Goal: Task Accomplishment & Management: Complete application form

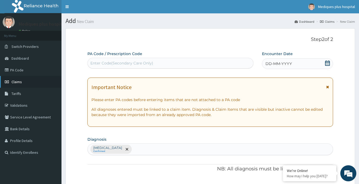
click at [13, 79] on link "Claims" at bounding box center [31, 82] width 62 height 12
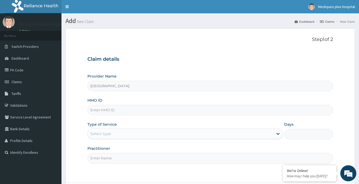
type input "[GEOGRAPHIC_DATA]"
click at [151, 111] on input "HMO ID" at bounding box center [210, 110] width 246 height 10
paste input "TLN/10138/A"
type input "TLN/10138/A"
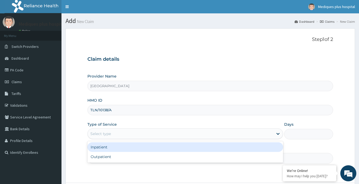
click at [151, 134] on div "Select type" at bounding box center [181, 133] width 186 height 9
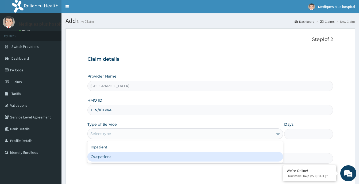
click at [132, 160] on div "Outpatient" at bounding box center [185, 157] width 196 height 10
type input "1"
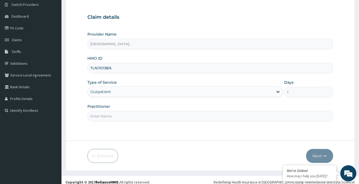
scroll to position [47, 0]
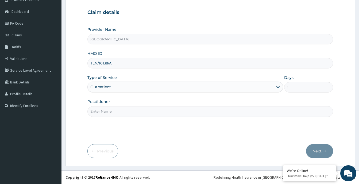
click at [183, 112] on input "Practitioner" at bounding box center [210, 111] width 246 height 10
type input "GP"
click at [317, 149] on button "Next" at bounding box center [319, 151] width 27 height 14
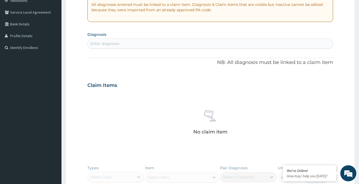
scroll to position [200, 0]
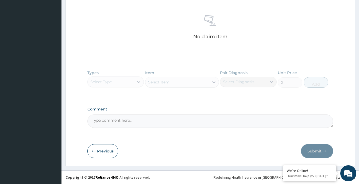
click at [113, 82] on div "Types Select Type Item Select Item Pair Diagnosis Select Diagnosis Unit Price 0…" at bounding box center [210, 82] width 246 height 31
click at [135, 82] on div "Types Select Type Item Select Item Pair Diagnosis Select Diagnosis Unit Price 0…" at bounding box center [210, 82] width 246 height 31
click at [138, 82] on div "Types Select Type Item Select Item Pair Diagnosis Select Diagnosis Unit Price 0…" at bounding box center [210, 82] width 246 height 31
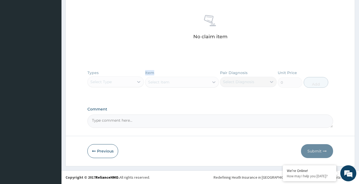
click at [138, 82] on div "Types Select Type Item Select Item Pair Diagnosis Select Diagnosis Unit Price 0…" at bounding box center [210, 82] width 246 height 31
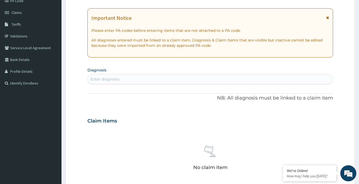
scroll to position [66, 0]
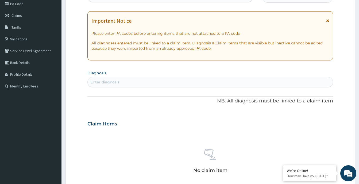
click at [122, 78] on div "Enter diagnosis" at bounding box center [210, 82] width 245 height 9
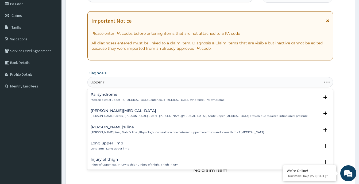
type input "Upper re"
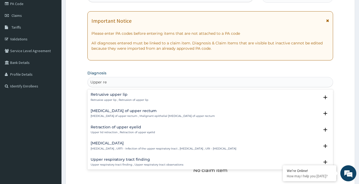
click at [122, 143] on h4 "Upper respiratory infection" at bounding box center [164, 143] width 146 height 4
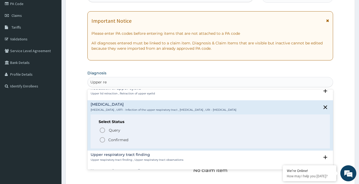
scroll to position [45, 0]
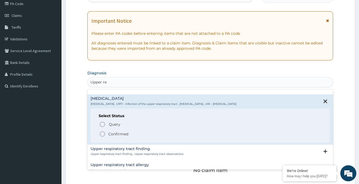
click at [118, 136] on p "Confirmed" at bounding box center [118, 133] width 20 height 5
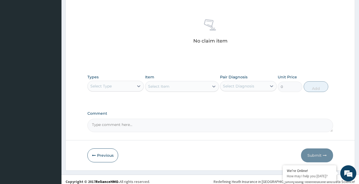
scroll to position [202, 0]
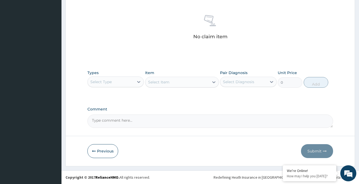
click at [125, 82] on div "Select Type" at bounding box center [111, 82] width 46 height 9
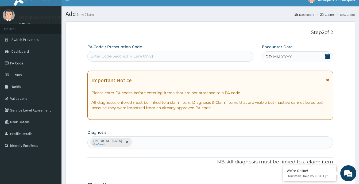
scroll to position [0, 0]
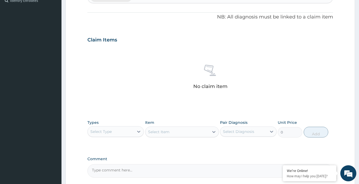
scroll to position [148, 0]
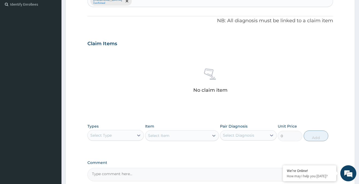
click at [134, 135] on div "Select Type" at bounding box center [111, 135] width 46 height 9
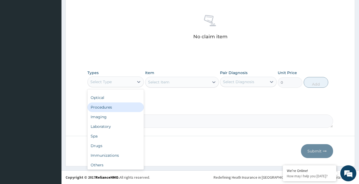
scroll to position [18, 0]
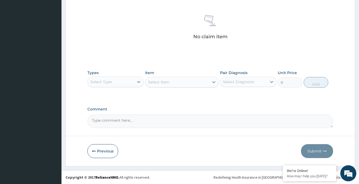
click at [180, 109] on label "Comment" at bounding box center [210, 109] width 246 height 5
click at [180, 114] on textarea "Comment" at bounding box center [210, 120] width 246 height 13
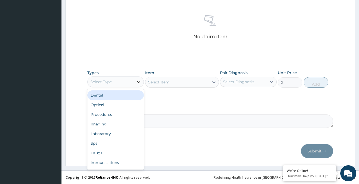
click at [138, 80] on icon at bounding box center [138, 81] width 5 height 5
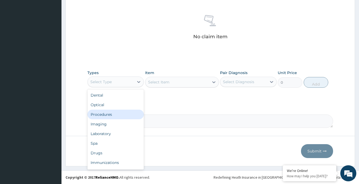
click at [113, 115] on div "Procedures" at bounding box center [115, 115] width 56 height 10
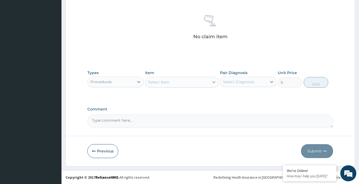
click at [212, 80] on icon at bounding box center [213, 81] width 5 height 5
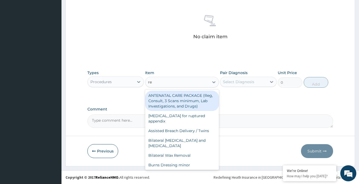
type input "reg"
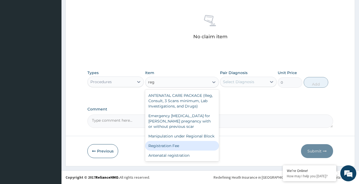
click at [190, 145] on div "Registration Fee" at bounding box center [182, 146] width 74 height 10
type input "2150"
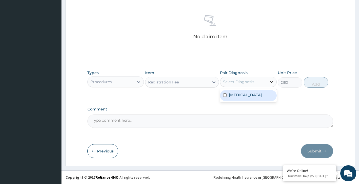
click at [271, 83] on icon at bounding box center [271, 81] width 5 height 5
click at [259, 98] on label "Upper respiratory infection" at bounding box center [245, 94] width 33 height 5
checkbox input "true"
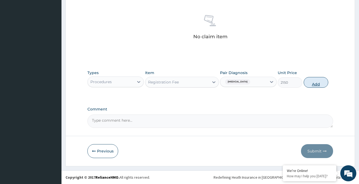
click at [319, 82] on button "Add" at bounding box center [316, 82] width 25 height 11
type input "0"
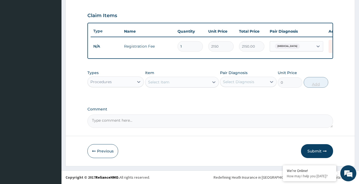
scroll to position [180, 0]
click at [133, 79] on div "Procedures" at bounding box center [111, 82] width 46 height 9
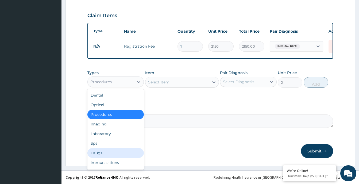
click at [116, 152] on div "Drugs" at bounding box center [115, 153] width 56 height 10
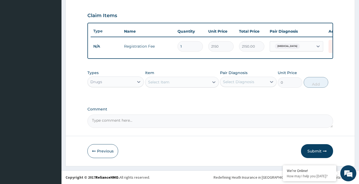
click at [202, 80] on div "Select Item" at bounding box center [177, 82] width 64 height 9
type input "f"
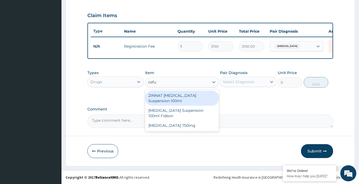
type input "cefur"
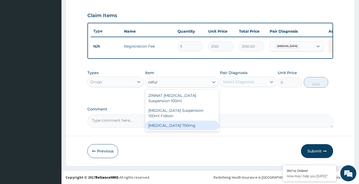
click at [171, 124] on div "Cefuroxime 750mg" at bounding box center [182, 126] width 74 height 10
type input "1773.75"
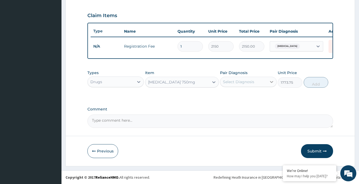
click at [268, 83] on div at bounding box center [272, 82] width 10 height 10
click at [260, 98] on label "Upper respiratory infection" at bounding box center [245, 94] width 33 height 5
checkbox input "true"
click at [314, 81] on button "Add" at bounding box center [316, 82] width 25 height 11
type input "0"
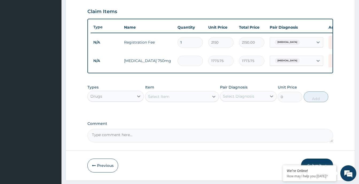
type input "0.00"
type input "2"
type input "3547.50"
type input "20"
type input "35475.00"
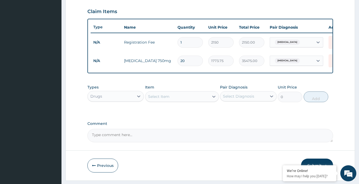
type input "20"
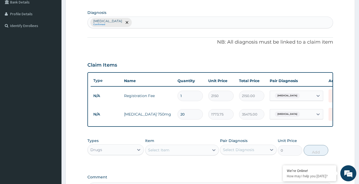
scroll to position [0, 0]
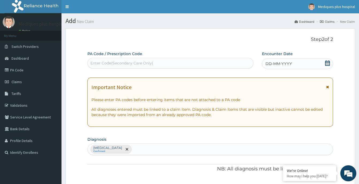
click at [276, 63] on span "DD-MM-YYYY" at bounding box center [279, 63] width 26 height 5
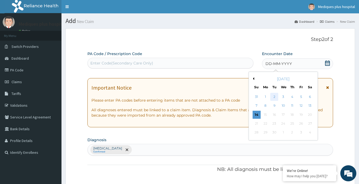
click at [274, 96] on div "2" at bounding box center [274, 97] width 8 height 8
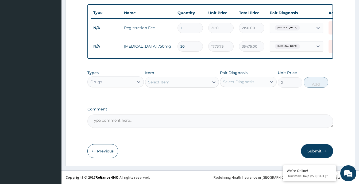
scroll to position [199, 0]
click at [152, 85] on div "Select Item" at bounding box center [158, 81] width 21 height 5
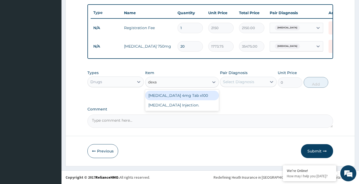
type input "dexa"
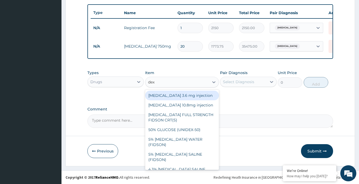
type input "dexa"
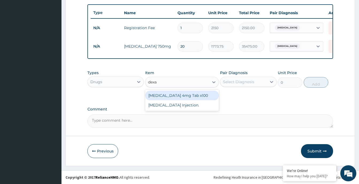
click at [169, 98] on div "Dexamethasone 4mg Tab x100" at bounding box center [182, 96] width 74 height 10
type input "41.3875"
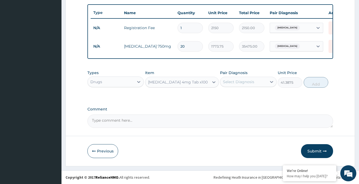
click at [257, 85] on div "Select Diagnosis" at bounding box center [243, 82] width 46 height 9
click at [251, 98] on label "Upper respiratory infection" at bounding box center [245, 94] width 33 height 5
checkbox input "true"
click at [313, 83] on button "Add" at bounding box center [316, 82] width 25 height 11
type input "0"
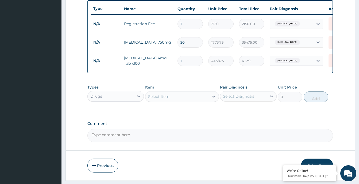
type input "0.00"
type input "2"
type input "82.78"
type input "20"
type input "827.75"
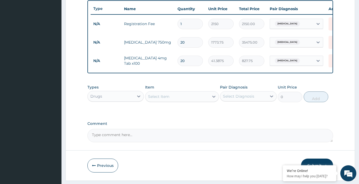
type input "20"
click at [153, 99] on div "Select Item" at bounding box center [158, 96] width 21 height 5
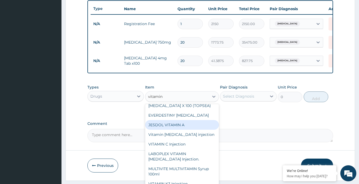
scroll to position [0, 0]
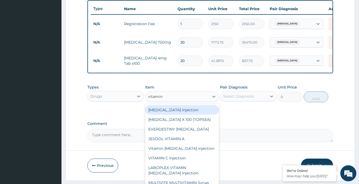
type input "vitamin"
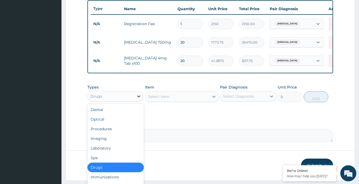
click at [135, 101] on div at bounding box center [139, 96] width 10 height 10
click at [113, 153] on div "Laboratory" at bounding box center [115, 148] width 56 height 10
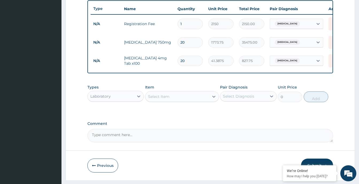
click at [199, 101] on div "Select Item" at bounding box center [177, 96] width 64 height 9
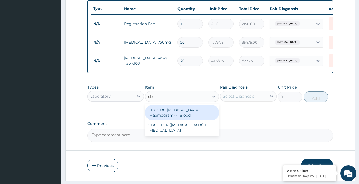
type input "cbc"
click at [185, 116] on div "FBC CBC-Complete Blood Count (Haemogram) - [Blood]" at bounding box center [182, 112] width 74 height 15
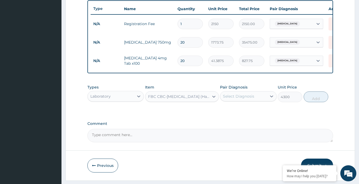
click at [207, 101] on div "FBC CBC-Complete Blood Count (Haemogram) - [Blood]" at bounding box center [177, 96] width 64 height 9
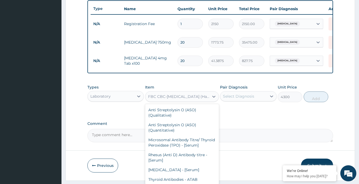
scroll to position [3327, 0]
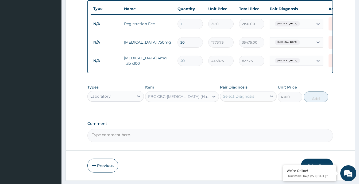
click at [222, 112] on div "Types Laboratory Item FBC CBC-Complete Blood Count (Haemogram) - [Blood] Pair D…" at bounding box center [210, 97] width 246 height 31
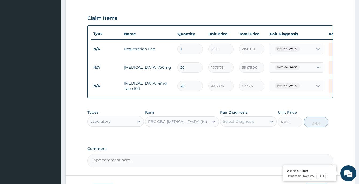
scroll to position [199, 0]
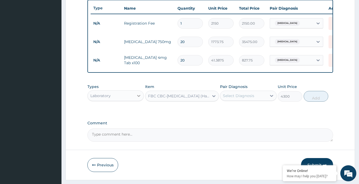
click at [136, 100] on div at bounding box center [139, 96] width 10 height 10
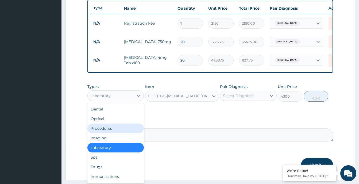
click at [114, 132] on div "Procedures" at bounding box center [115, 129] width 56 height 10
type input "0"
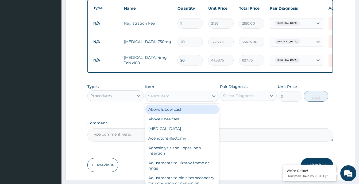
click at [183, 98] on div "Select Item" at bounding box center [177, 96] width 64 height 9
click at [139, 97] on icon at bounding box center [138, 96] width 3 height 2
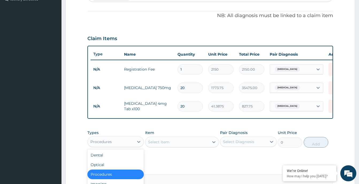
scroll to position [217, 0]
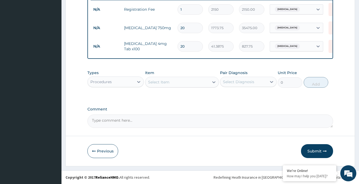
click at [241, 128] on textarea "Comment" at bounding box center [210, 120] width 246 height 13
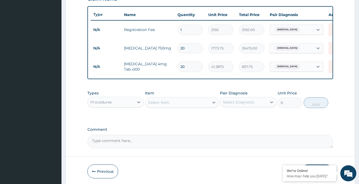
scroll to position [199, 0]
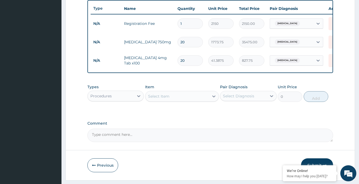
click at [131, 100] on div "Procedures" at bounding box center [111, 96] width 46 height 9
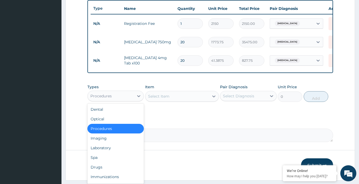
click at [112, 133] on div "Procedures" at bounding box center [115, 129] width 56 height 10
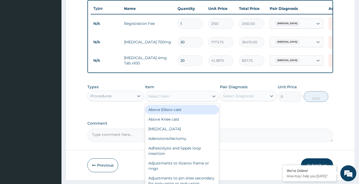
click at [163, 99] on div "Select Item" at bounding box center [158, 96] width 21 height 5
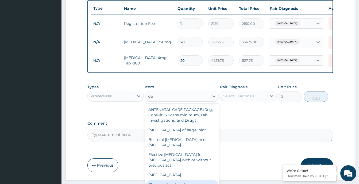
type input "g"
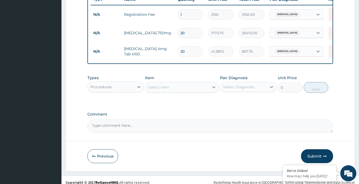
scroll to position [217, 0]
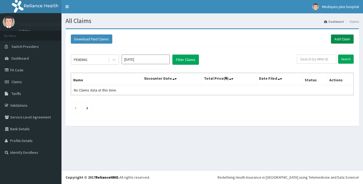
click at [337, 38] on link "Add Claim" at bounding box center [342, 38] width 23 height 9
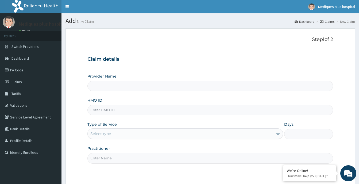
type input "Mediques Plus Hospital"
click at [216, 109] on input "HMO ID" at bounding box center [210, 110] width 246 height 10
click at [158, 111] on input "HMO ID" at bounding box center [210, 110] width 246 height 10
paste input "TLN/10138/A"
type input "TLN/10138/A"
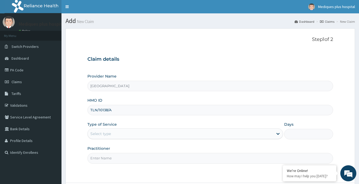
click at [191, 136] on div "Select type" at bounding box center [181, 133] width 186 height 9
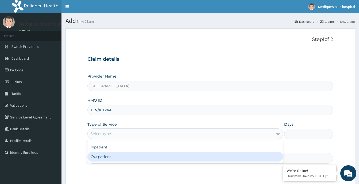
click at [183, 154] on div "Outpatient" at bounding box center [185, 157] width 196 height 10
type input "1"
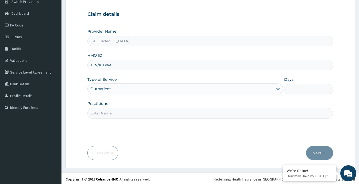
scroll to position [47, 0]
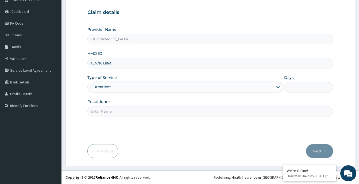
click at [208, 112] on input "Practitioner" at bounding box center [210, 111] width 246 height 10
type input "GP"
click at [316, 146] on button "Next" at bounding box center [319, 151] width 27 height 14
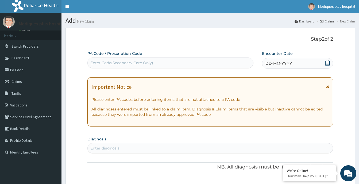
scroll to position [0, 0]
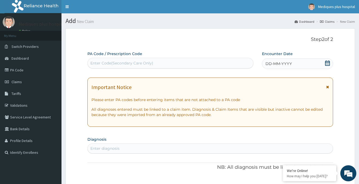
click at [280, 61] on div "DD-MM-YYYY" at bounding box center [297, 63] width 71 height 11
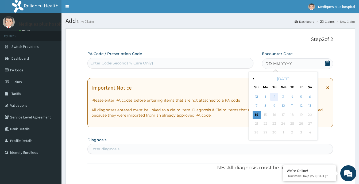
click at [275, 96] on div "2" at bounding box center [274, 97] width 8 height 8
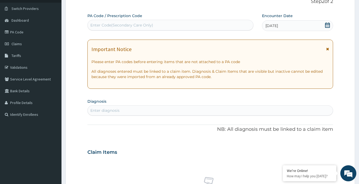
scroll to position [39, 0]
click at [217, 109] on div "Enter diagnosis" at bounding box center [210, 110] width 245 height 9
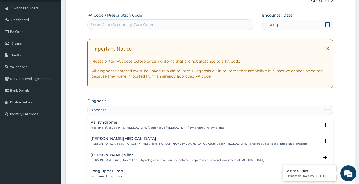
type input "Upper res"
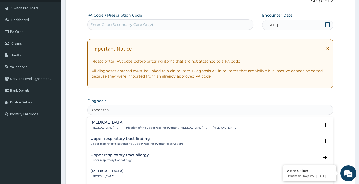
click at [137, 122] on h4 "[MEDICAL_DATA]" at bounding box center [164, 122] width 146 height 4
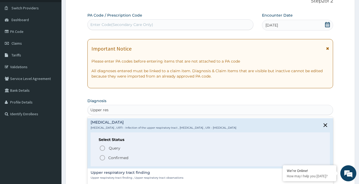
click at [122, 156] on p "Confirmed" at bounding box center [118, 157] width 20 height 5
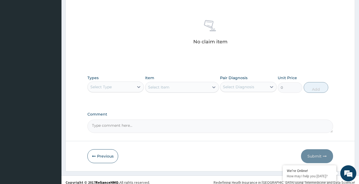
scroll to position [202, 0]
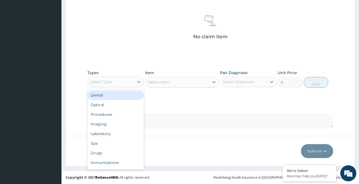
click at [126, 79] on div "Select Type" at bounding box center [111, 82] width 46 height 9
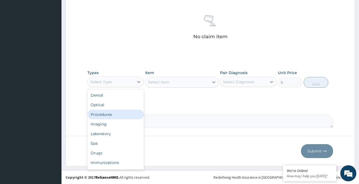
click at [105, 114] on div "Procedures" at bounding box center [115, 115] width 56 height 10
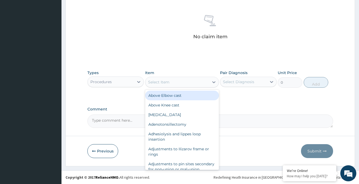
click at [185, 80] on div "Select Item" at bounding box center [177, 82] width 64 height 9
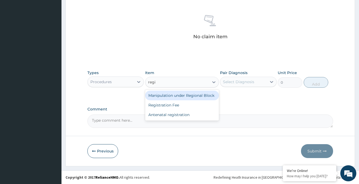
type input "regis"
click at [188, 96] on div "Registration Fee" at bounding box center [182, 96] width 74 height 10
type input "2150"
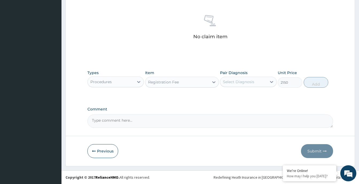
click at [264, 81] on div "Select Diagnosis" at bounding box center [243, 82] width 46 height 9
click at [252, 98] on label "[MEDICAL_DATA]" at bounding box center [245, 94] width 33 height 5
checkbox input "true"
click at [312, 84] on button "Add" at bounding box center [316, 82] width 25 height 11
type input "0"
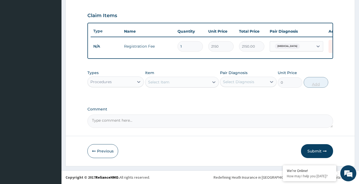
scroll to position [180, 0]
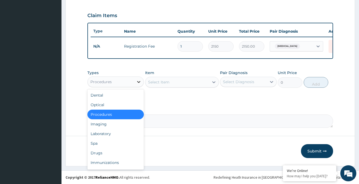
click at [136, 83] on icon at bounding box center [138, 81] width 5 height 5
click at [94, 151] on div "Drugs" at bounding box center [115, 153] width 56 height 10
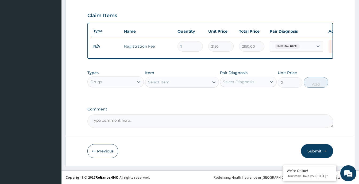
click at [202, 83] on div "Select Item" at bounding box center [177, 82] width 64 height 9
click at [167, 85] on div "Select Item" at bounding box center [177, 82] width 64 height 9
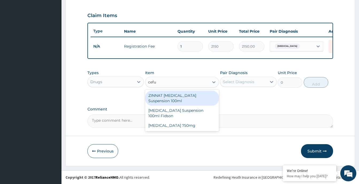
type input "cefur"
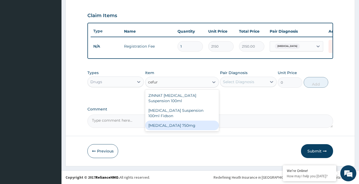
click at [168, 127] on div "Cefuroxime 750mg" at bounding box center [182, 126] width 74 height 10
type input "1773.75"
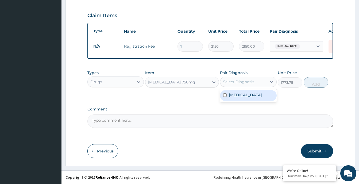
click at [258, 81] on div "Select Diagnosis" at bounding box center [243, 82] width 46 height 9
click at [251, 101] on div "[MEDICAL_DATA]" at bounding box center [248, 95] width 56 height 11
checkbox input "true"
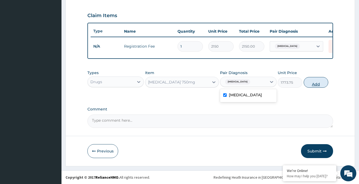
click at [316, 82] on button "Add" at bounding box center [316, 82] width 25 height 11
type input "0"
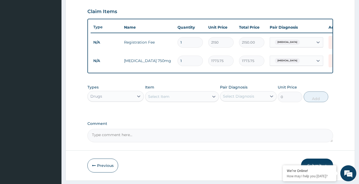
type input "0.00"
type input "3"
type input "5321.25"
type input "0.00"
type input "2"
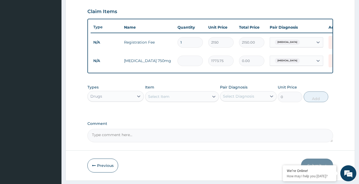
type input "3547.50"
type input "20"
type input "35475.00"
type input "20"
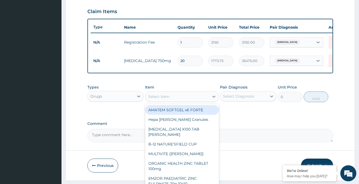
click at [154, 98] on div "Select Item" at bounding box center [158, 96] width 21 height 5
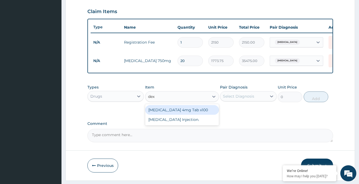
type input "dexa"
click at [170, 114] on div "Dexamethasone 4mg Tab x100" at bounding box center [182, 110] width 74 height 10
type input "41.3875"
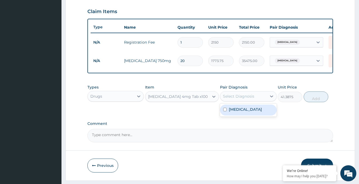
click at [264, 99] on div "Select Diagnosis" at bounding box center [243, 96] width 46 height 9
click at [256, 112] on label "Upper respiratory infection" at bounding box center [245, 109] width 33 height 5
checkbox input "true"
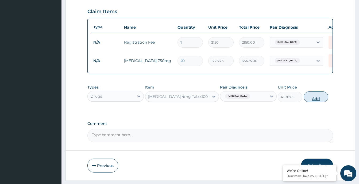
click at [315, 102] on button "Add" at bounding box center [316, 96] width 25 height 11
type input "0"
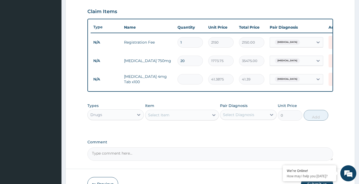
type input "0.00"
type input "3"
type input "124.16"
type input "30"
type input "1241.63"
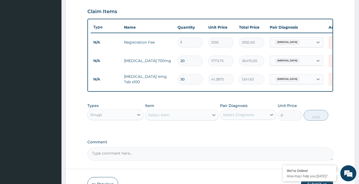
type input "3"
type input "124.16"
type input "0.00"
type input "1"
type input "41.39"
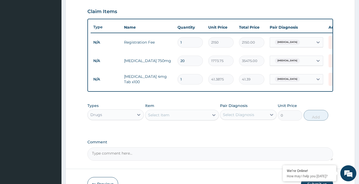
click at [187, 60] on input "20" at bounding box center [190, 61] width 25 height 10
type input "2"
type input "3547.50"
type input "0.00"
type input "1"
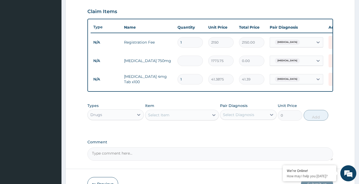
type input "1773.75"
type input "1"
drag, startPoint x: 185, startPoint y: 78, endPoint x: 177, endPoint y: 77, distance: 7.8
click at [177, 77] on td "1" at bounding box center [190, 79] width 31 height 16
type input "10"
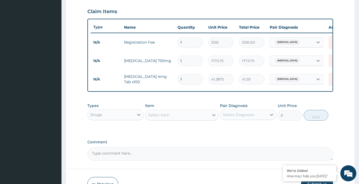
type input "413.88"
type input "10"
drag, startPoint x: 189, startPoint y: 63, endPoint x: 175, endPoint y: 57, distance: 15.2
click at [175, 57] on tr "N/A Cefuroxime 750mg 1 1773.75 1773.75 Upper respiratory infection Delete" at bounding box center [222, 61] width 262 height 18
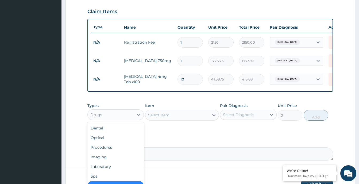
click at [130, 119] on div "Drugs" at bounding box center [111, 114] width 46 height 9
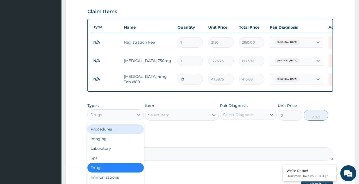
click at [116, 131] on div "Procedures" at bounding box center [115, 129] width 56 height 10
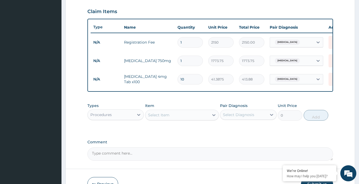
click at [207, 118] on div "Select Item" at bounding box center [177, 115] width 64 height 9
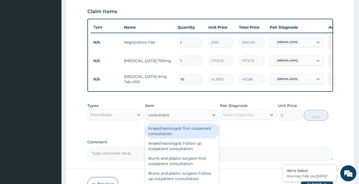
type input "consultation"
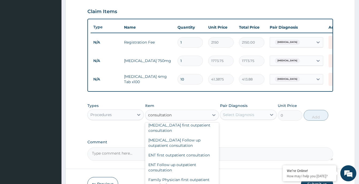
scroll to position [169, 0]
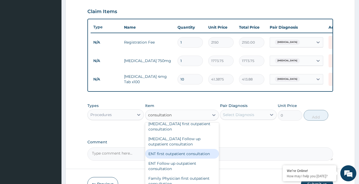
click at [194, 156] on div "ENT first outpatient consultation" at bounding box center [182, 154] width 74 height 10
type input "26875"
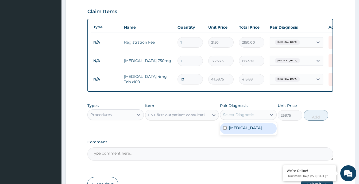
click at [242, 117] on div "Select Diagnosis" at bounding box center [238, 114] width 31 height 5
click at [239, 131] on label "Upper respiratory infection" at bounding box center [245, 127] width 33 height 5
checkbox input "true"
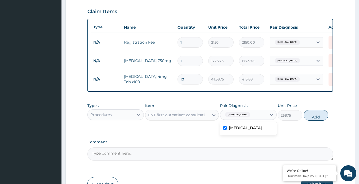
click at [314, 119] on button "Add" at bounding box center [316, 115] width 25 height 11
type input "0"
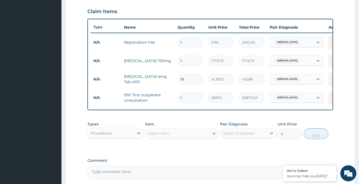
click at [194, 62] on input "1" at bounding box center [190, 61] width 25 height 10
type input "10"
type input "17737.50"
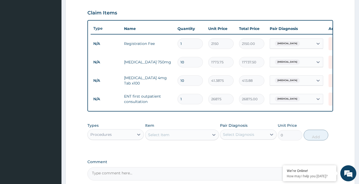
scroll to position [170, 0]
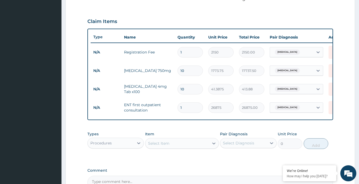
type input "1"
type input "1773.75"
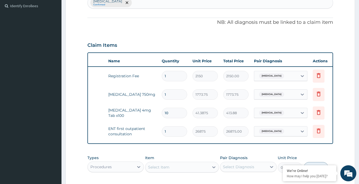
scroll to position [0, 23]
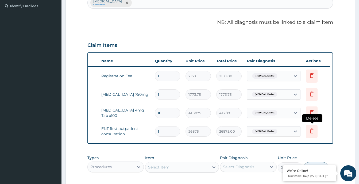
type input "1"
click at [313, 134] on icon at bounding box center [312, 131] width 12 height 13
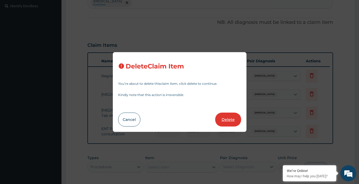
click at [224, 117] on button "Delete" at bounding box center [228, 120] width 26 height 14
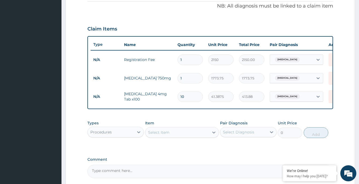
scroll to position [164, 0]
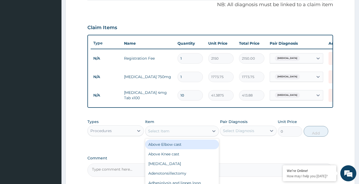
click at [169, 134] on div "Select Item" at bounding box center [158, 130] width 21 height 5
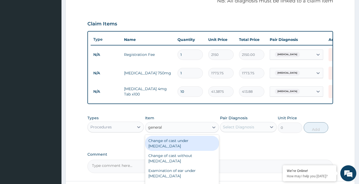
scroll to position [179, 0]
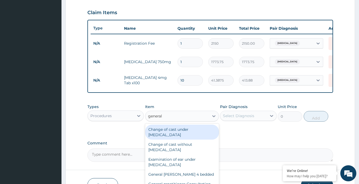
type input "general p"
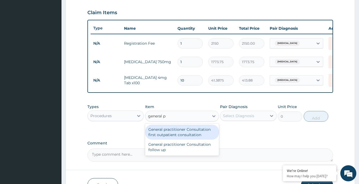
click at [169, 135] on div "General practitioner Consultation first outpatient consultation" at bounding box center [182, 132] width 74 height 15
type input "3547.5"
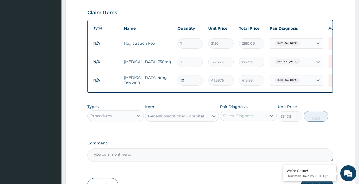
click at [264, 120] on div "Select Diagnosis" at bounding box center [243, 116] width 46 height 9
click at [258, 132] on label "Upper respiratory infection" at bounding box center [245, 128] width 33 height 5
checkbox input "true"
click at [311, 120] on button "Add" at bounding box center [316, 116] width 25 height 11
type input "0"
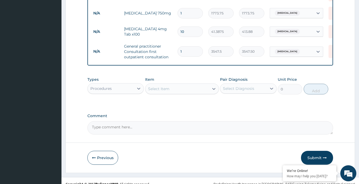
scroll to position [230, 0]
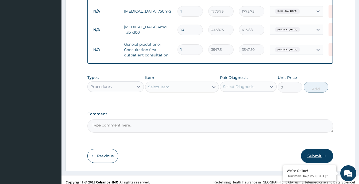
click at [314, 156] on button "Submit" at bounding box center [317, 156] width 32 height 14
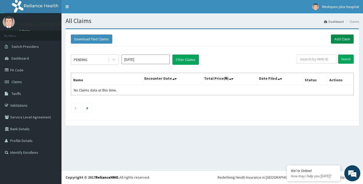
click at [338, 41] on link "Add Claim" at bounding box center [342, 38] width 23 height 9
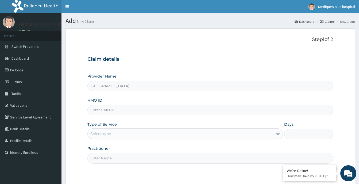
click at [135, 111] on input "HMO ID" at bounding box center [210, 110] width 246 height 10
paste input "TLN/10065/A"
type input "TLN/10065/A"
click at [201, 132] on div "Select type" at bounding box center [181, 133] width 186 height 9
drag, startPoint x: 209, startPoint y: 107, endPoint x: 266, endPoint y: 131, distance: 62.0
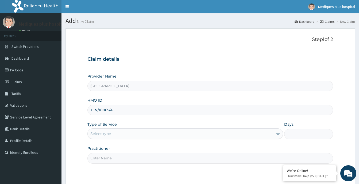
click at [266, 131] on div "Provider Name Mediques Plus Hospital HMO ID TLN/10065/A Type of Service Select …" at bounding box center [210, 119] width 246 height 90
click at [276, 134] on icon at bounding box center [277, 133] width 5 height 5
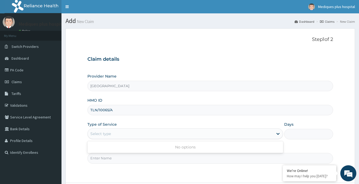
click at [242, 133] on div "Select type" at bounding box center [181, 133] width 186 height 9
click at [250, 135] on div "Select type" at bounding box center [181, 133] width 186 height 9
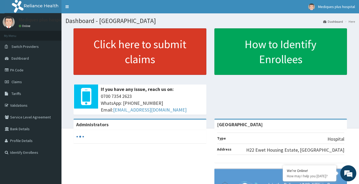
click at [169, 55] on link "Click here to submit claims" at bounding box center [140, 51] width 133 height 47
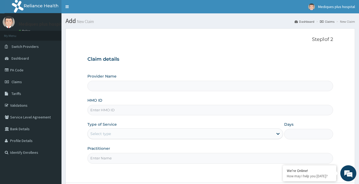
type input "[GEOGRAPHIC_DATA]"
click at [142, 108] on input "HMO ID" at bounding box center [210, 110] width 246 height 10
paste input "TLN/10065/A"
type input "TLN/10065/A"
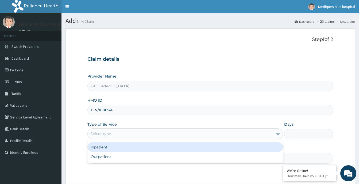
click at [243, 133] on div "Select type" at bounding box center [181, 133] width 186 height 9
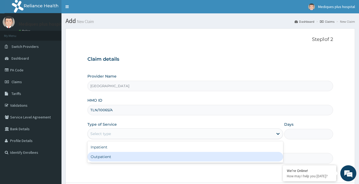
click at [224, 161] on div "Outpatient" at bounding box center [185, 157] width 196 height 10
type input "1"
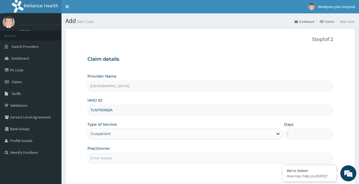
click at [218, 160] on input "Practitioner" at bounding box center [210, 158] width 246 height 10
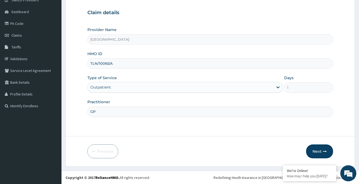
scroll to position [47, 0]
type input "GP"
click at [318, 151] on button "Next" at bounding box center [319, 151] width 27 height 14
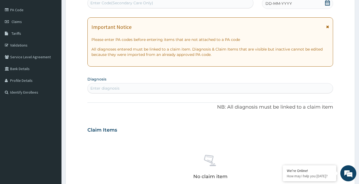
scroll to position [0, 0]
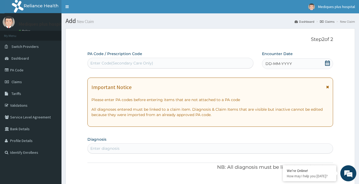
click at [198, 62] on div "Enter Code(Secondary Care Only)" at bounding box center [171, 63] width 166 height 9
click at [283, 65] on span "DD-MM-YYYY" at bounding box center [279, 63] width 26 height 5
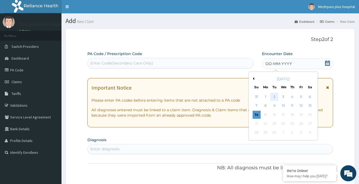
click at [275, 96] on div "2" at bounding box center [274, 97] width 8 height 8
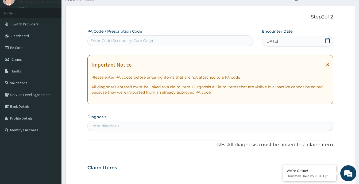
scroll to position [24, 0]
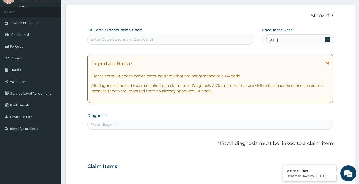
click at [121, 124] on div "Enter diagnosis" at bounding box center [210, 124] width 245 height 9
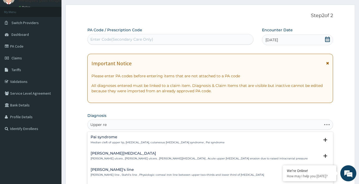
type input "Upper res"
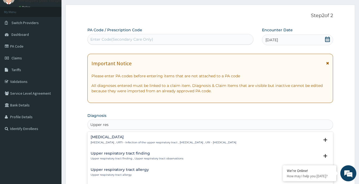
click at [121, 141] on p "[MEDICAL_DATA] , URTI - Infection of the upper respiratory tract , [MEDICAL_DAT…" at bounding box center [164, 143] width 146 height 4
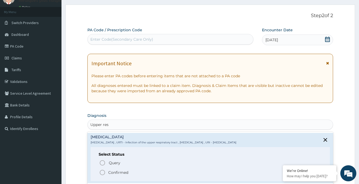
click at [115, 175] on p "Confirmed" at bounding box center [118, 172] width 20 height 5
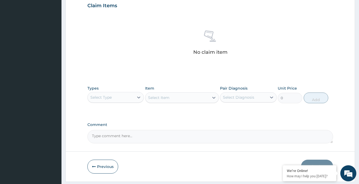
scroll to position [190, 0]
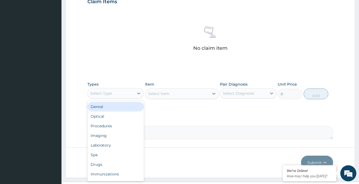
click at [132, 93] on div "Select Type" at bounding box center [111, 93] width 46 height 9
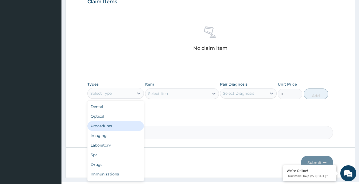
click at [119, 124] on div "Procedures" at bounding box center [115, 126] width 56 height 10
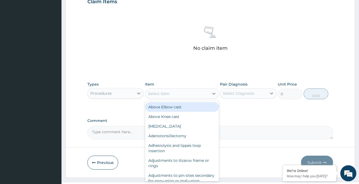
click at [193, 91] on div "Select Item" at bounding box center [177, 93] width 64 height 9
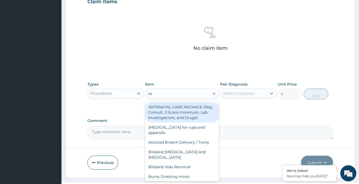
type input "reg"
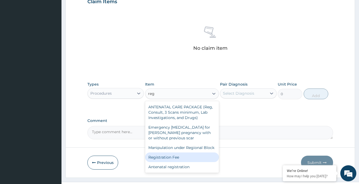
click at [183, 156] on div "Registration Fee" at bounding box center [182, 157] width 74 height 10
type input "2150"
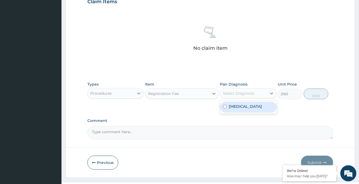
click at [267, 92] on div "Select Diagnosis" at bounding box center [243, 93] width 46 height 9
click at [262, 108] on label "Upper respiratory infection" at bounding box center [245, 106] width 33 height 5
checkbox input "true"
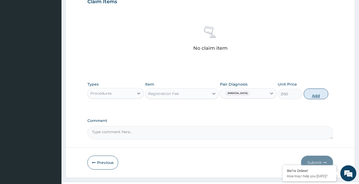
click at [315, 91] on button "Add" at bounding box center [316, 94] width 25 height 11
type input "0"
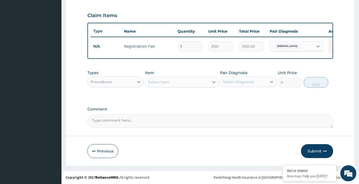
scroll to position [180, 0]
click at [185, 83] on div "Select Item" at bounding box center [177, 82] width 64 height 9
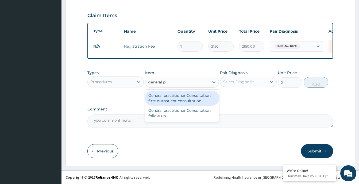
type input "general pr"
click at [185, 96] on div "General practitioner Consultation first outpatient consultation" at bounding box center [182, 98] width 74 height 15
type input "3547.5"
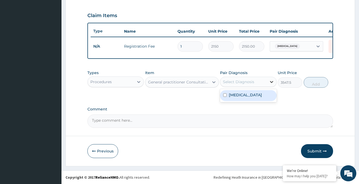
click at [268, 81] on div at bounding box center [272, 82] width 10 height 10
click at [260, 98] on label "Upper respiratory infection" at bounding box center [245, 94] width 33 height 5
checkbox input "true"
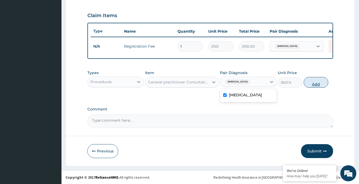
click at [308, 84] on button "Add" at bounding box center [316, 82] width 25 height 11
type input "0"
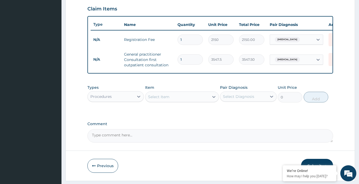
scroll to position [202, 0]
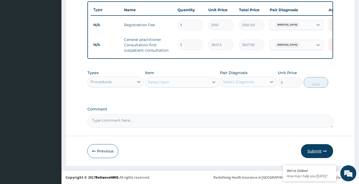
click at [318, 148] on button "Submit" at bounding box center [317, 151] width 32 height 14
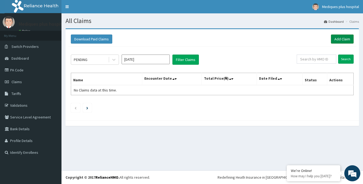
click at [350, 39] on link "Add Claim" at bounding box center [342, 38] width 23 height 9
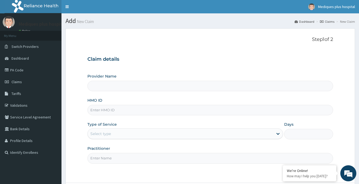
type input "[GEOGRAPHIC_DATA]"
click at [119, 109] on input "HMO ID" at bounding box center [210, 110] width 246 height 10
paste input "ESF/10009/A"
type input "ESF/10009/A"
click at [163, 137] on div "Select type" at bounding box center [181, 133] width 186 height 9
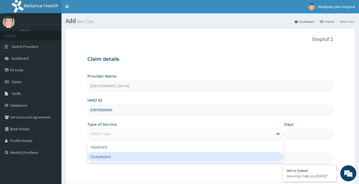
click at [156, 154] on div "Outpatient" at bounding box center [185, 157] width 196 height 10
type input "1"
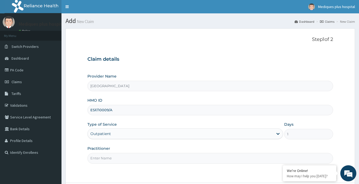
click at [169, 159] on input "Practitioner" at bounding box center [210, 158] width 246 height 10
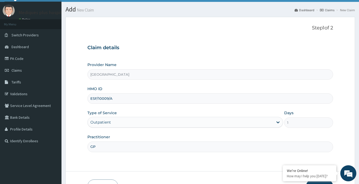
scroll to position [47, 0]
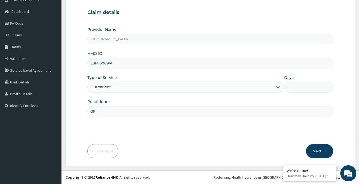
type input "GP"
click at [313, 148] on button "Next" at bounding box center [319, 151] width 27 height 14
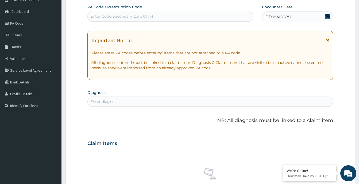
click at [269, 18] on span "DD-MM-YYYY" at bounding box center [279, 16] width 26 height 5
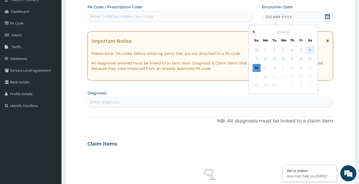
click at [309, 52] on div "6" at bounding box center [310, 50] width 8 height 8
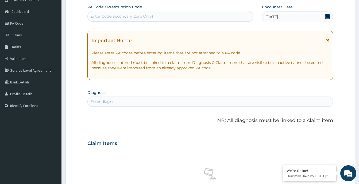
click at [147, 99] on div "Enter diagnosis" at bounding box center [210, 101] width 245 height 9
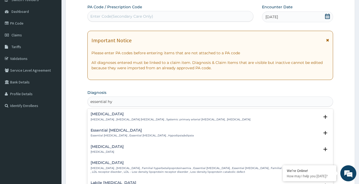
type input "essential hyp"
click at [144, 118] on p "[MEDICAL_DATA] , [MEDICAL_DATA] [MEDICAL_DATA] , Systemic primary arterial [MED…" at bounding box center [171, 120] width 160 height 4
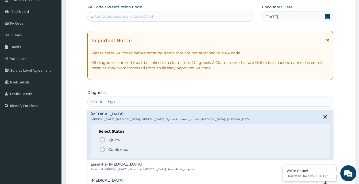
click at [125, 151] on p "Confirmed" at bounding box center [118, 149] width 20 height 5
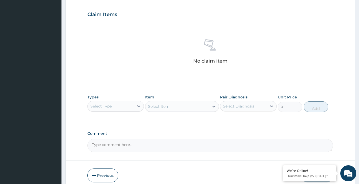
scroll to position [178, 0]
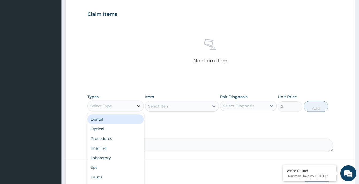
click at [136, 103] on div at bounding box center [139, 106] width 10 height 10
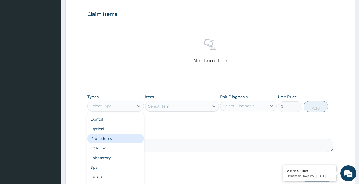
click at [113, 138] on div "Procedures" at bounding box center [115, 139] width 56 height 10
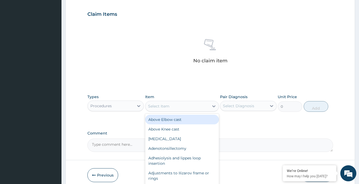
click at [186, 103] on div "Select Item" at bounding box center [177, 106] width 64 height 9
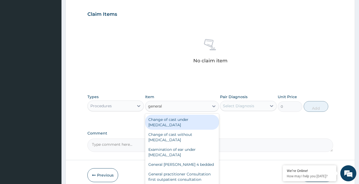
type input "general p"
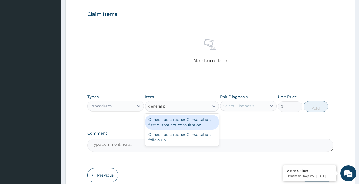
click at [185, 126] on div "General practitioner Consultation first outpatient consultation" at bounding box center [182, 122] width 74 height 15
type input "3547.5"
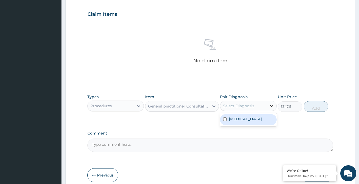
click at [273, 106] on icon at bounding box center [271, 106] width 3 height 2
click at [262, 121] on label "[MEDICAL_DATA]" at bounding box center [245, 118] width 33 height 5
checkbox input "true"
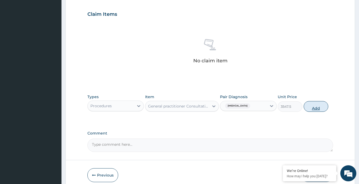
click at [311, 108] on button "Add" at bounding box center [316, 106] width 25 height 11
type input "0"
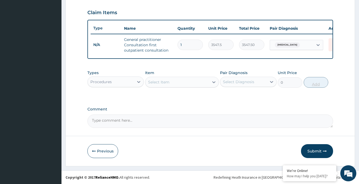
scroll to position [183, 0]
click at [316, 149] on button "Submit" at bounding box center [317, 151] width 32 height 14
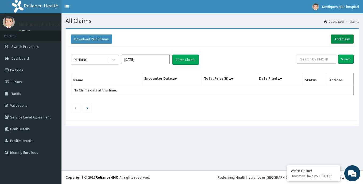
click at [344, 38] on link "Add Claim" at bounding box center [342, 38] width 23 height 9
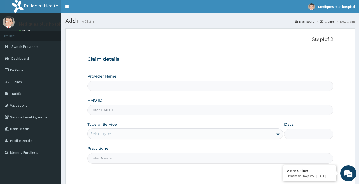
type input "Mediques Plus Hospital"
click at [257, 108] on input "HMO ID" at bounding box center [210, 110] width 246 height 10
paste input "RET/46339/A"
type input "RET/46339/A"
click at [174, 95] on div "Provider Name Mediques Plus Hospital HMO ID RET/46339/A Type of Service Select …" at bounding box center [210, 119] width 246 height 90
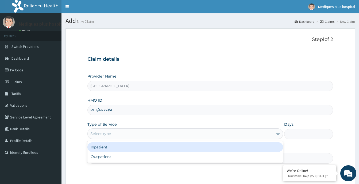
click at [239, 136] on div "Select type" at bounding box center [181, 133] width 186 height 9
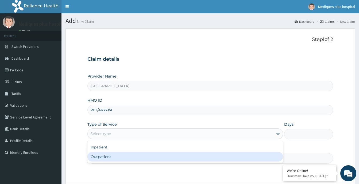
click at [239, 158] on div "Outpatient" at bounding box center [185, 157] width 196 height 10
type input "1"
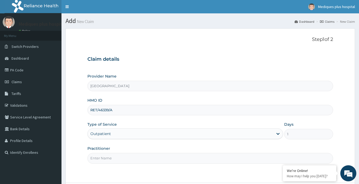
click at [224, 154] on input "Practitioner" at bounding box center [210, 158] width 246 height 10
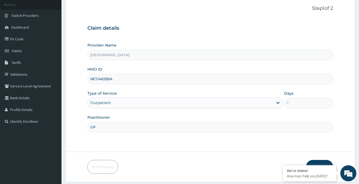
scroll to position [47, 0]
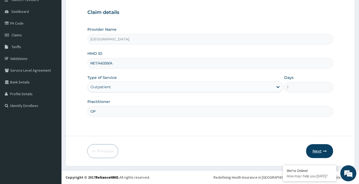
type input "GP"
click at [320, 148] on button "Next" at bounding box center [319, 151] width 27 height 14
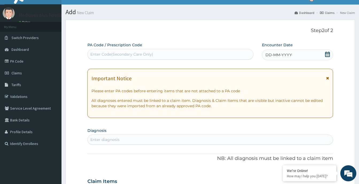
scroll to position [0, 0]
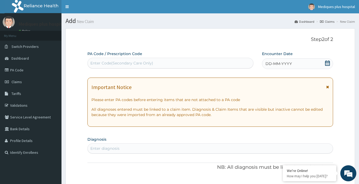
click at [292, 64] on div "DD-MM-YYYY" at bounding box center [297, 63] width 71 height 11
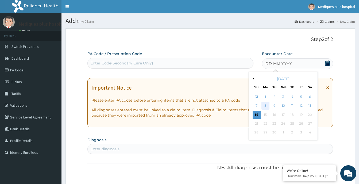
click at [264, 105] on div "8" at bounding box center [266, 106] width 8 height 8
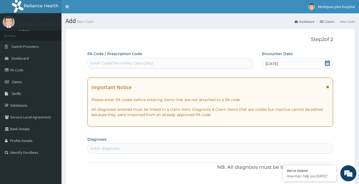
click at [155, 60] on div "Enter Code(Secondary Care Only)" at bounding box center [171, 63] width 166 height 9
click at [127, 147] on div "Enter diagnosis" at bounding box center [210, 148] width 245 height 9
type input "B"
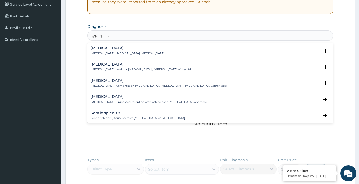
scroll to position [110, 0]
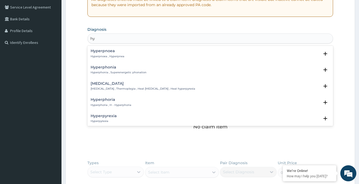
type input "h"
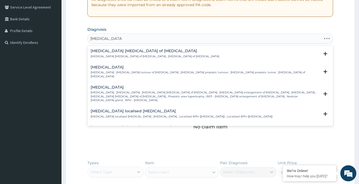
type input "benign prostatic"
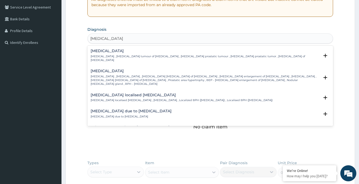
click at [142, 75] on p "Benign prostatic hyperplasia , Prostatic hypertrophy , Benign myoma of prostate…" at bounding box center [205, 80] width 229 height 11
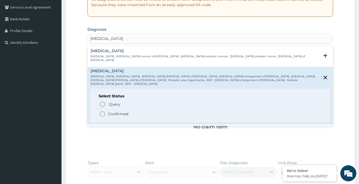
click at [123, 111] on p "Confirmed" at bounding box center [118, 113] width 20 height 5
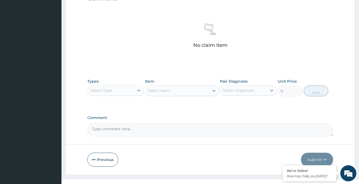
scroll to position [196, 0]
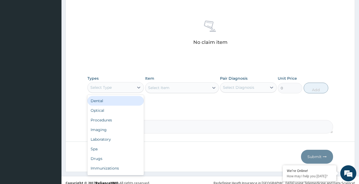
click at [133, 89] on div "Select Type" at bounding box center [111, 87] width 46 height 9
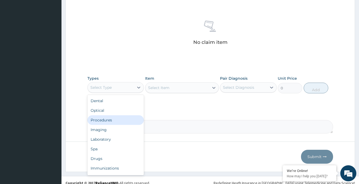
click at [114, 118] on div "Procedures" at bounding box center [115, 120] width 56 height 10
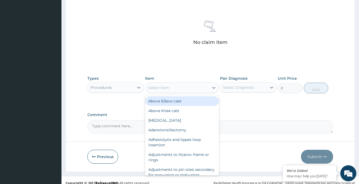
click at [185, 86] on div "Select Item" at bounding box center [177, 87] width 64 height 9
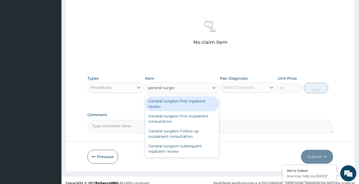
type input "general surge"
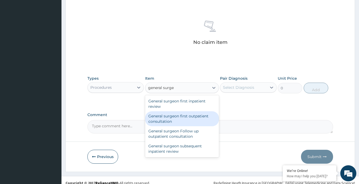
click at [189, 121] on div "General surgeon first outpatient consultation" at bounding box center [182, 118] width 74 height 15
type input "21500"
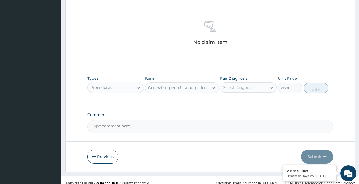
click at [261, 85] on div "Select Diagnosis" at bounding box center [243, 87] width 46 height 9
click at [254, 103] on label "Benign prostatic hyperplasia" at bounding box center [245, 100] width 33 height 5
checkbox input "true"
click at [313, 88] on button "Add" at bounding box center [316, 88] width 25 height 11
type input "0"
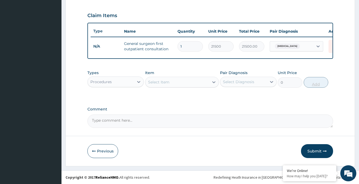
scroll to position [180, 0]
click at [316, 151] on button "Submit" at bounding box center [317, 151] width 32 height 14
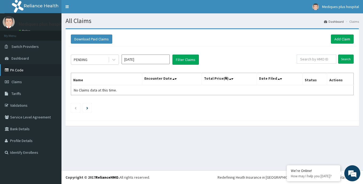
click at [18, 67] on link "PA Code" at bounding box center [31, 70] width 62 height 12
click at [86, 109] on li at bounding box center [87, 107] width 9 height 9
click at [317, 59] on input "text" at bounding box center [317, 59] width 40 height 9
paste input "RET/46339/A"
type input "RET/46339/A"
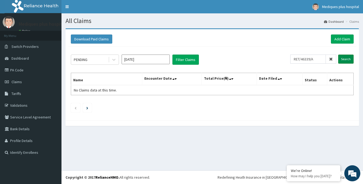
click at [350, 61] on input "Search" at bounding box center [346, 59] width 16 height 9
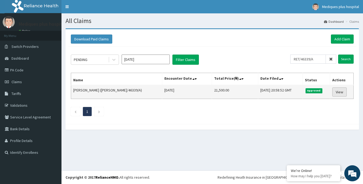
click at [339, 93] on link "View" at bounding box center [339, 91] width 14 height 9
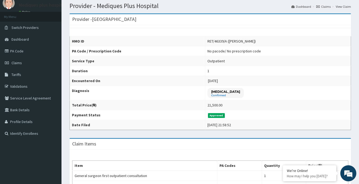
scroll to position [16, 0]
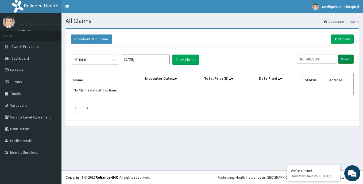
click at [348, 58] on input "Search" at bounding box center [346, 59] width 16 height 9
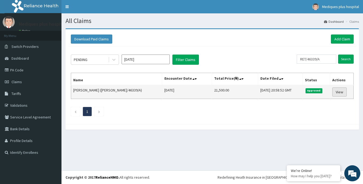
click at [335, 90] on link "View" at bounding box center [339, 91] width 14 height 9
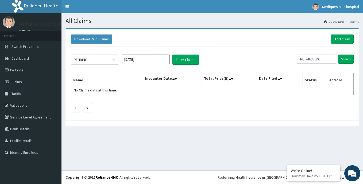
click at [298, 69] on div "PENDING Sep 2025 Filter Claims RET/46339/A Search Name Encounter Date Total Pri…" at bounding box center [212, 82] width 288 height 71
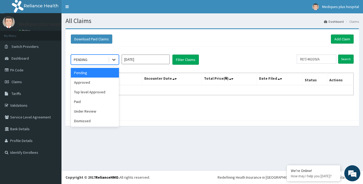
click at [111, 60] on div at bounding box center [114, 60] width 10 height 10
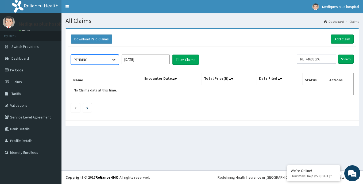
click at [111, 60] on div at bounding box center [114, 60] width 10 height 10
click at [348, 59] on input "Search" at bounding box center [346, 59] width 16 height 9
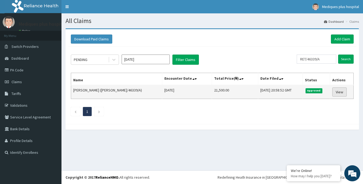
click at [340, 89] on link "View" at bounding box center [339, 91] width 14 height 9
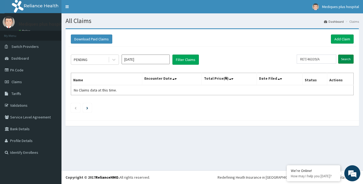
click at [343, 59] on input "Search" at bounding box center [346, 59] width 16 height 9
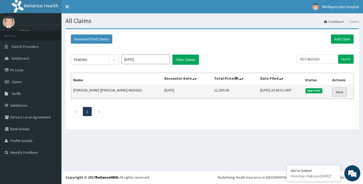
click at [338, 89] on link "View" at bounding box center [339, 91] width 14 height 9
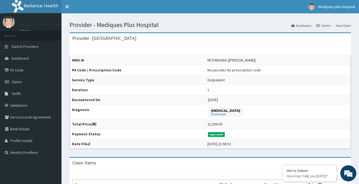
click at [208, 134] on span "Approved" at bounding box center [216, 134] width 17 height 5
click at [344, 26] on link "View Claim" at bounding box center [343, 25] width 15 height 5
click at [306, 26] on link "Dashboard" at bounding box center [302, 25] width 20 height 5
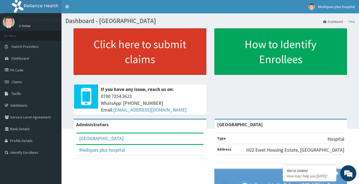
click at [161, 58] on link "Click here to submit claims" at bounding box center [140, 51] width 133 height 47
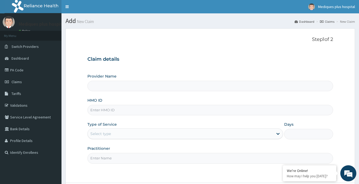
type input "[GEOGRAPHIC_DATA]"
click at [328, 22] on link "Claims" at bounding box center [327, 21] width 14 height 5
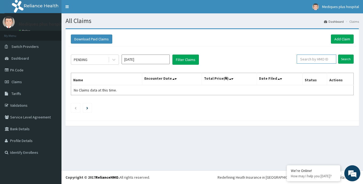
click at [319, 59] on input "text" at bounding box center [317, 59] width 40 height 9
paste input "RET/46339/A"
type input "RET/46339/A"
click at [346, 60] on input "Search" at bounding box center [346, 59] width 16 height 9
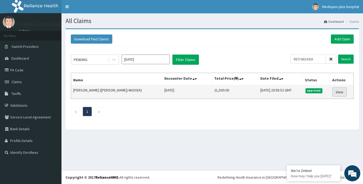
click at [338, 93] on link "View" at bounding box center [339, 91] width 14 height 9
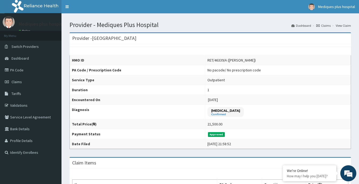
click at [223, 62] on div "RET/46339/A ([PERSON_NAME])" at bounding box center [232, 59] width 48 height 5
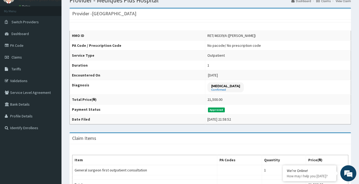
scroll to position [24, 0]
click at [33, 34] on link "Dashboard" at bounding box center [31, 34] width 62 height 12
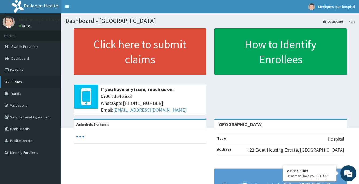
click at [29, 84] on link "Claims" at bounding box center [31, 82] width 62 height 12
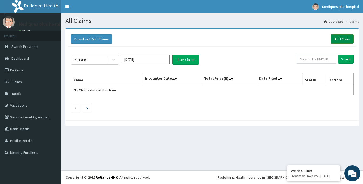
click at [342, 37] on link "Add Claim" at bounding box center [342, 38] width 23 height 9
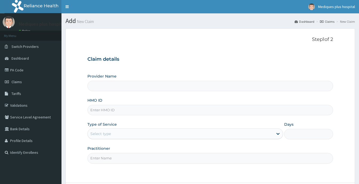
click at [135, 108] on input "HMO ID" at bounding box center [210, 110] width 246 height 10
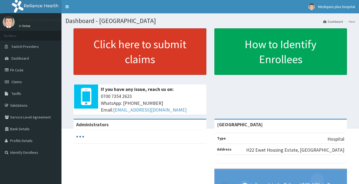
click at [155, 51] on link "Click here to submit claims" at bounding box center [140, 51] width 133 height 47
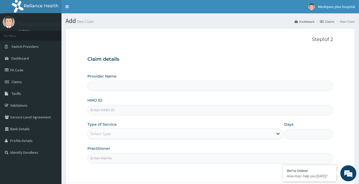
type input "[GEOGRAPHIC_DATA]"
click at [185, 107] on input "HMO ID" at bounding box center [210, 110] width 246 height 10
click at [181, 109] on input "HMO ID" at bounding box center [210, 110] width 246 height 10
paste input "GEH/10143/"
click at [156, 105] on input "GEH/10143/" at bounding box center [210, 110] width 246 height 10
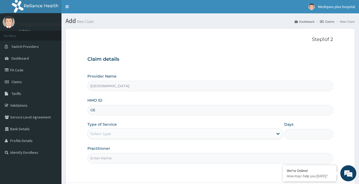
type input "G"
paste input "GEH/10143/A"
type input "GEH/10143/A"
click at [241, 134] on div "Select type" at bounding box center [181, 133] width 186 height 9
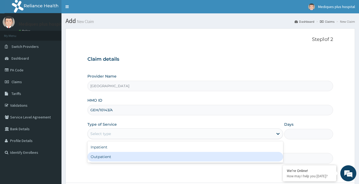
click at [206, 155] on div "Outpatient" at bounding box center [185, 157] width 196 height 10
type input "1"
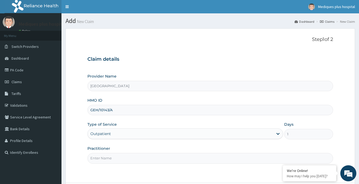
click at [206, 156] on input "Practitioner" at bounding box center [210, 158] width 246 height 10
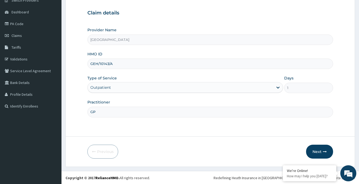
scroll to position [47, 0]
type input "GP"
click at [319, 152] on button "Next" at bounding box center [319, 151] width 27 height 14
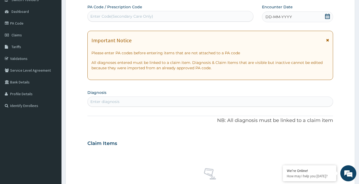
click at [296, 14] on div "DD-MM-YYYY" at bounding box center [297, 16] width 71 height 11
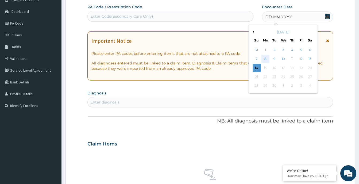
click at [267, 59] on div "8" at bounding box center [266, 59] width 8 height 8
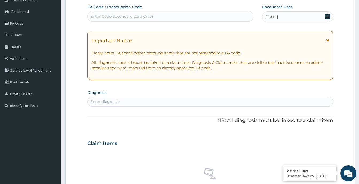
click at [227, 101] on div "Enter diagnosis" at bounding box center [210, 101] width 245 height 9
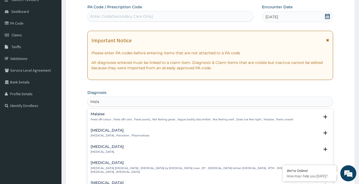
type input "Malar"
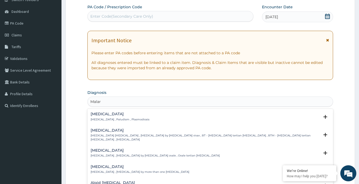
click at [122, 117] on div "Malaria Malaria , Paludism , Plasmodiosis" at bounding box center [120, 116] width 59 height 9
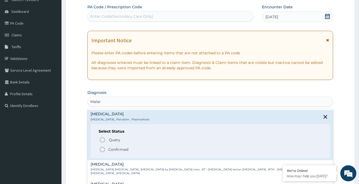
click at [121, 148] on p "Confirmed" at bounding box center [118, 149] width 20 height 5
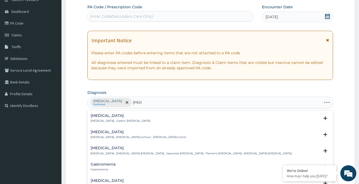
type input "gastr"
click at [141, 118] on div "Gastritis Gastritis , Gastric catarrh" at bounding box center [210, 118] width 239 height 9
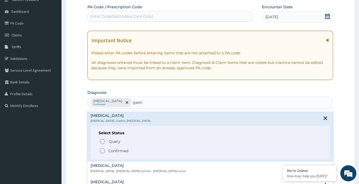
click at [120, 153] on p "Confirmed" at bounding box center [118, 150] width 20 height 5
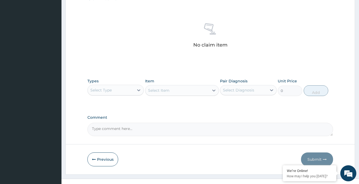
scroll to position [202, 0]
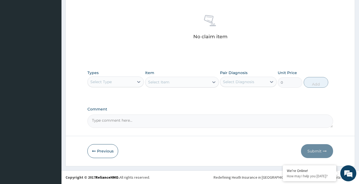
click at [121, 79] on div "Select Type" at bounding box center [111, 82] width 46 height 9
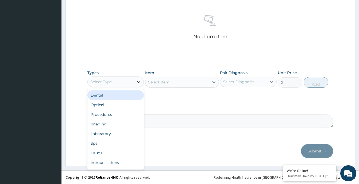
click at [136, 82] on icon at bounding box center [138, 81] width 5 height 5
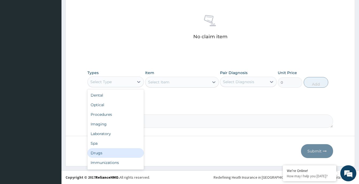
click at [99, 152] on div "Drugs" at bounding box center [115, 153] width 56 height 10
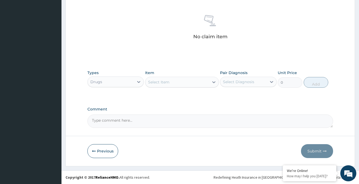
click at [175, 83] on div "Select Item" at bounding box center [177, 82] width 64 height 9
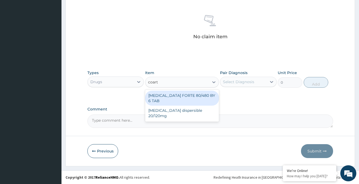
type input "coarte"
click at [179, 95] on div "COARTEM FORTE 80/480 BY 6 TAB" at bounding box center [182, 98] width 74 height 15
type input "449.35"
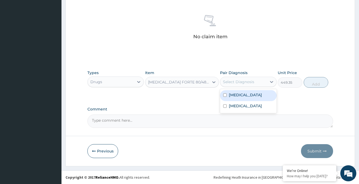
click at [248, 82] on div "Select Diagnosis" at bounding box center [238, 81] width 31 height 5
click at [237, 96] on label "Malaria" at bounding box center [245, 94] width 33 height 5
checkbox input "true"
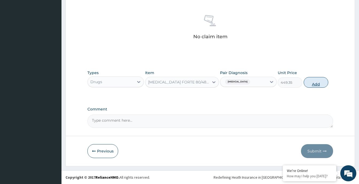
click at [311, 80] on button "Add" at bounding box center [316, 82] width 25 height 11
type input "0"
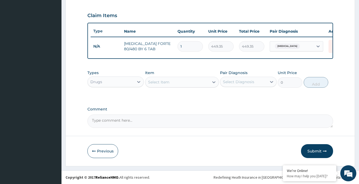
type input "0.00"
type input "5"
type input "2246.75"
type input "0.00"
type input "6"
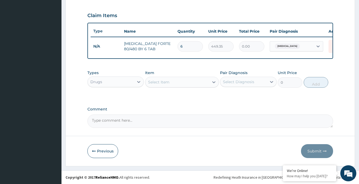
type input "2696.10"
type input "6"
click at [178, 82] on div "Select Item" at bounding box center [177, 82] width 64 height 9
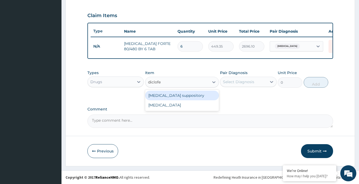
type input "diclofe"
type input "diclofenac"
click at [165, 97] on div "Diclofenac suppository" at bounding box center [182, 96] width 74 height 10
type input "118.25"
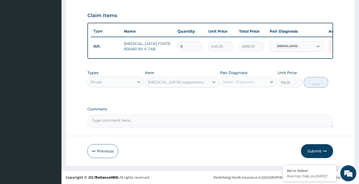
click at [197, 82] on div "Diclofenac suppository" at bounding box center [177, 82] width 64 height 9
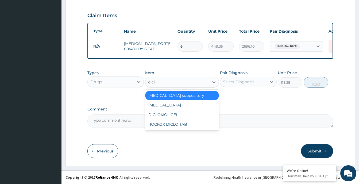
scroll to position [0, 0]
type input "diclo"
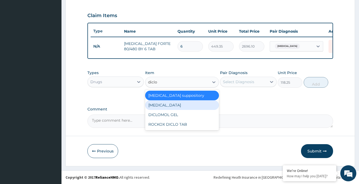
click at [168, 100] on div "Diclofenac" at bounding box center [182, 105] width 74 height 10
type input "591.25"
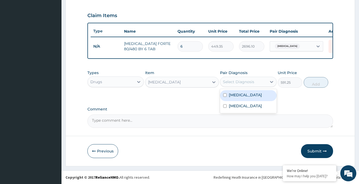
click at [234, 84] on div "Select Diagnosis" at bounding box center [238, 81] width 31 height 5
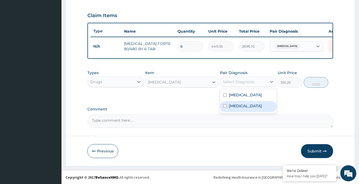
click at [232, 106] on label "Gastritis" at bounding box center [245, 105] width 33 height 5
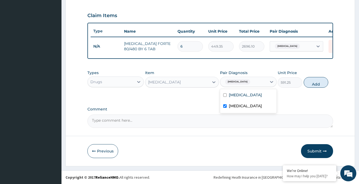
click at [242, 106] on label "Gastritis" at bounding box center [245, 105] width 33 height 5
checkbox input "false"
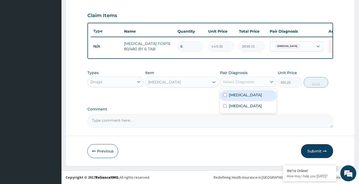
click at [235, 99] on div "Malaria" at bounding box center [248, 95] width 56 height 11
checkbox input "true"
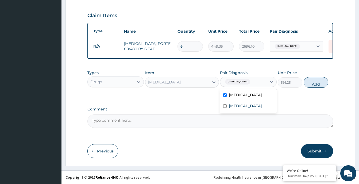
click at [310, 86] on button "Add" at bounding box center [316, 82] width 25 height 11
type input "0"
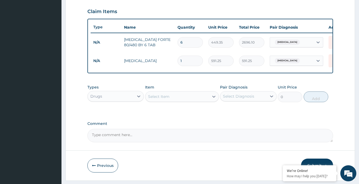
drag, startPoint x: 187, startPoint y: 58, endPoint x: 173, endPoint y: 58, distance: 14.2
click at [173, 58] on tr "N/A Diclofenac 1 591.25 591.25 Malaria Delete" at bounding box center [222, 61] width 262 height 18
type input "6"
type input "3547.50"
type input "6"
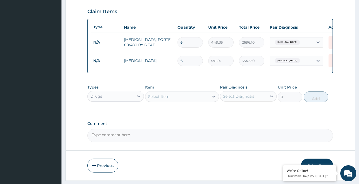
click at [174, 98] on div "Select Item" at bounding box center [177, 96] width 64 height 9
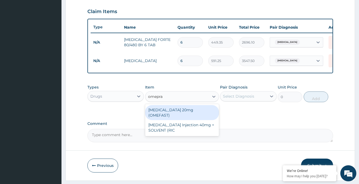
type input "omepraz"
click at [181, 113] on div "OMEPRAZOLE 20mg (OMEFAST)" at bounding box center [182, 112] width 74 height 15
type input "82.775"
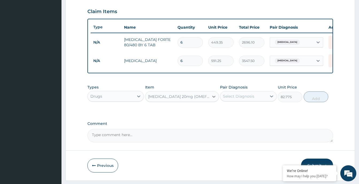
click at [263, 100] on div "Select Diagnosis" at bounding box center [243, 96] width 46 height 9
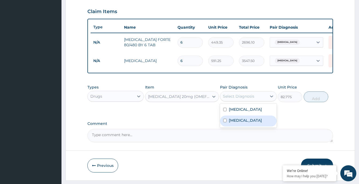
click at [247, 123] on div "Gastritis" at bounding box center [248, 121] width 56 height 11
checkbox input "true"
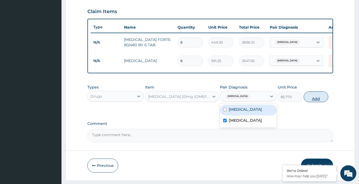
click at [313, 99] on button "Add" at bounding box center [316, 96] width 25 height 11
type input "0"
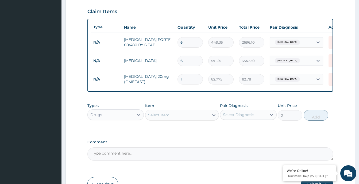
type input "10"
type input "827.75"
type input "10"
click at [131, 117] on div "Drugs" at bounding box center [111, 114] width 46 height 9
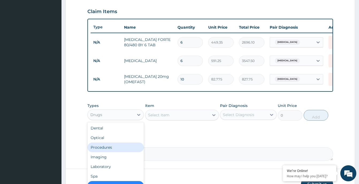
click at [121, 152] on div "Procedures" at bounding box center [115, 148] width 56 height 10
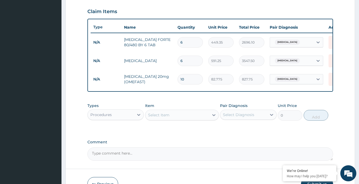
click at [189, 117] on div "Select Item" at bounding box center [177, 115] width 64 height 9
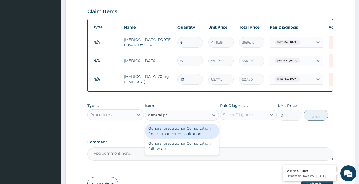
type input "general pra"
click at [188, 135] on div "General practitioner Consultation first outpatient consultation" at bounding box center [182, 131] width 74 height 15
type input "3547.5"
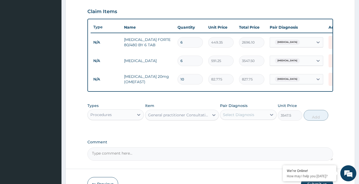
click at [256, 119] on div "Select Diagnosis" at bounding box center [243, 114] width 46 height 9
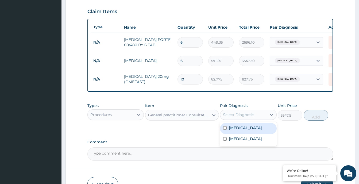
click at [254, 131] on div "Malaria" at bounding box center [248, 128] width 56 height 11
checkbox input "true"
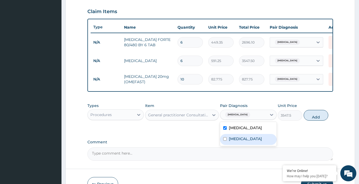
click at [247, 140] on div "Gastritis" at bounding box center [248, 139] width 56 height 11
checkbox input "true"
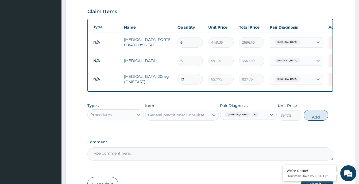
click at [313, 116] on button "Add" at bounding box center [316, 115] width 25 height 11
type input "0"
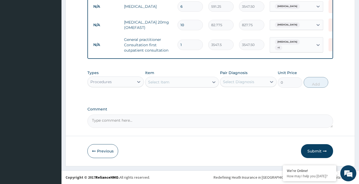
scroll to position [239, 0]
click at [130, 84] on div "Procedures" at bounding box center [111, 82] width 46 height 9
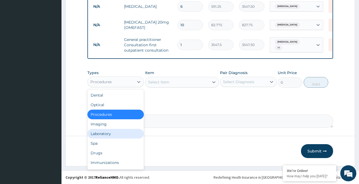
click at [104, 133] on div "Laboratory" at bounding box center [115, 134] width 56 height 10
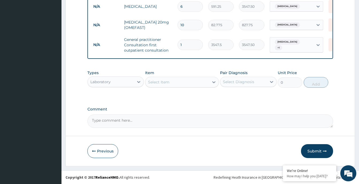
click at [165, 83] on div "Select Item" at bounding box center [158, 81] width 21 height 5
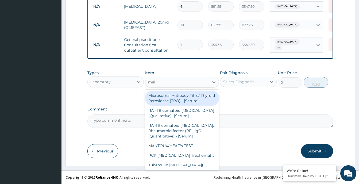
type input "mala"
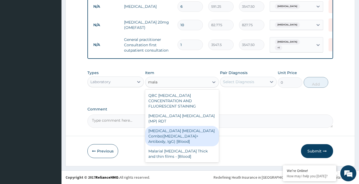
click at [177, 126] on div "Malaria Parasite Combo(Blood Film+ Antibody, IgG) [Blood]" at bounding box center [182, 136] width 74 height 20
type input "1612.5"
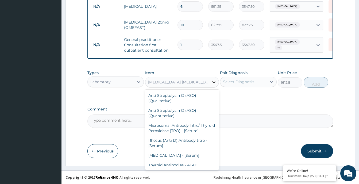
click at [212, 80] on icon at bounding box center [213, 81] width 5 height 5
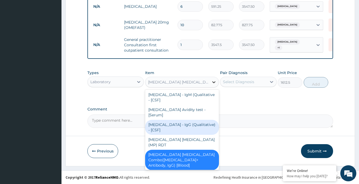
click at [216, 82] on icon at bounding box center [213, 81] width 5 height 5
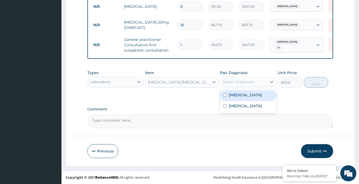
click at [253, 85] on div "Select Diagnosis" at bounding box center [243, 82] width 46 height 9
click at [251, 93] on div "Malaria" at bounding box center [248, 95] width 56 height 11
checkbox input "true"
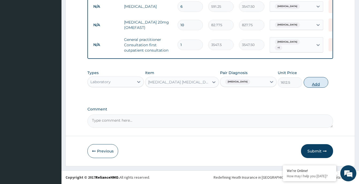
click at [318, 81] on button "Add" at bounding box center [316, 82] width 25 height 11
type input "0"
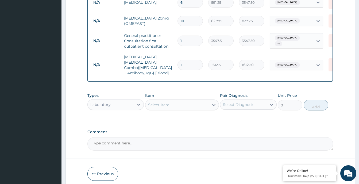
click at [179, 102] on div "Select Item" at bounding box center [177, 105] width 64 height 9
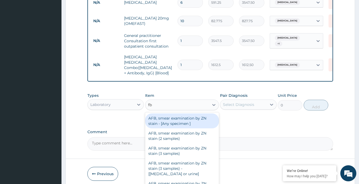
type input "fbc"
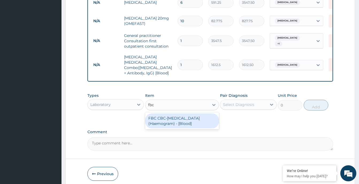
click at [177, 125] on div "FBC CBC-Complete Blood Count (Haemogram) - [Blood]" at bounding box center [182, 120] width 74 height 15
type input "4300"
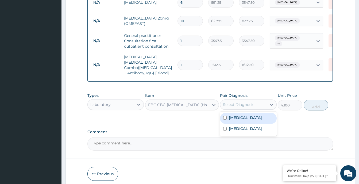
click at [266, 105] on div "Select Diagnosis" at bounding box center [243, 104] width 46 height 9
click at [264, 119] on div "Malaria" at bounding box center [248, 118] width 56 height 11
checkbox input "true"
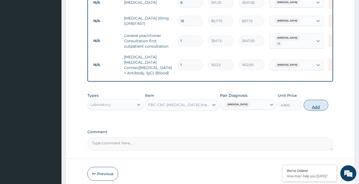
click at [320, 106] on button "Add" at bounding box center [316, 105] width 25 height 11
type input "0"
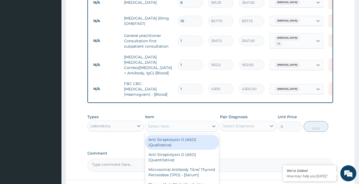
click at [175, 126] on div "Select Item" at bounding box center [177, 126] width 64 height 9
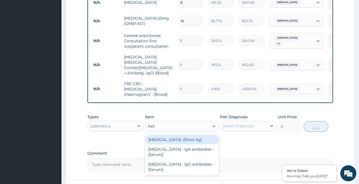
type input "helic"
click at [172, 137] on div "Helicobacter pylori -[Stool Ag]" at bounding box center [182, 140] width 74 height 10
type input "7525"
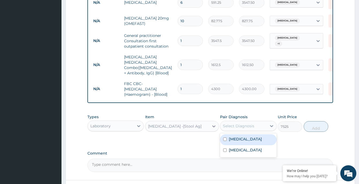
click at [250, 123] on div "Select Diagnosis" at bounding box center [238, 125] width 31 height 5
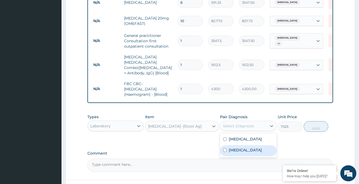
click at [245, 147] on div "Gastritis" at bounding box center [248, 150] width 56 height 11
checkbox input "true"
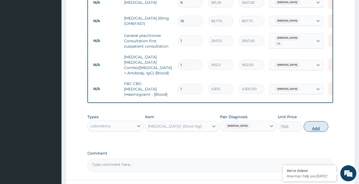
click at [315, 127] on button "Add" at bounding box center [316, 126] width 25 height 11
type input "0"
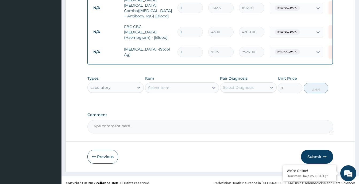
scroll to position [300, 0]
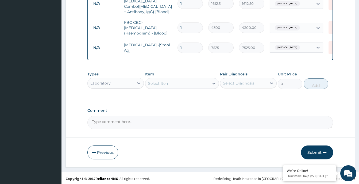
click at [309, 149] on button "Submit" at bounding box center [317, 152] width 32 height 14
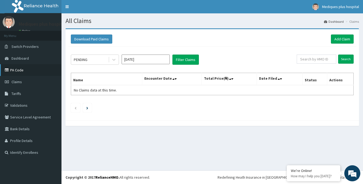
click at [22, 72] on link "PA Code" at bounding box center [31, 70] width 62 height 12
